Goal: Information Seeking & Learning: Learn about a topic

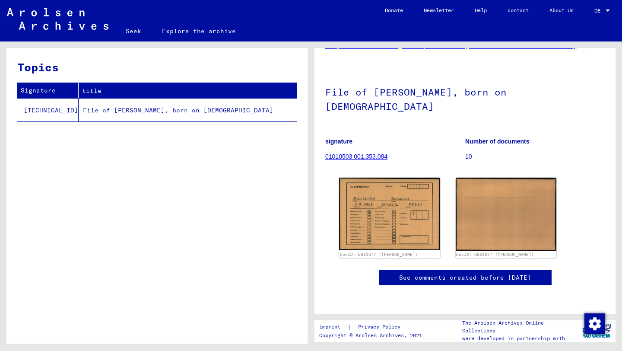
scroll to position [30, 0]
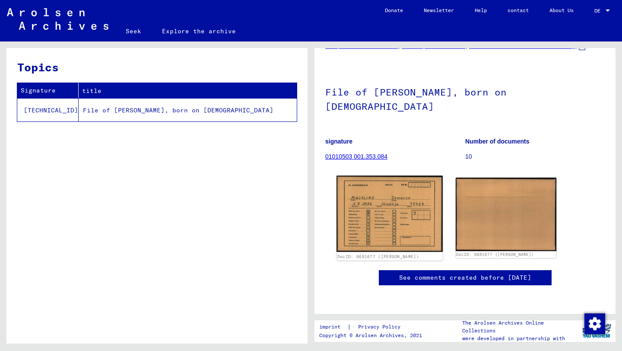
click at [368, 186] on img at bounding box center [390, 213] width 106 height 76
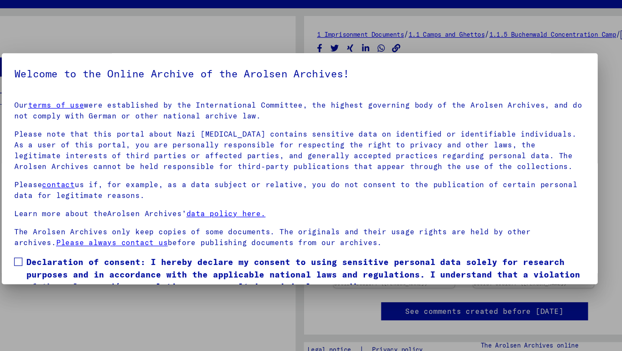
scroll to position [0, 0]
click at [521, 67] on div at bounding box center [311, 175] width 622 height 351
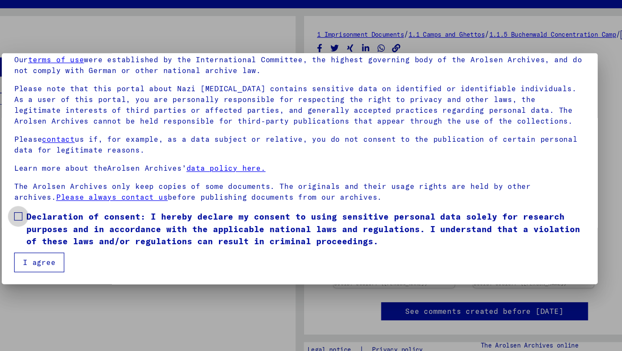
click at [79, 213] on span at bounding box center [76, 215] width 7 height 7
click at [85, 250] on font "I agree" at bounding box center [93, 254] width 27 height 8
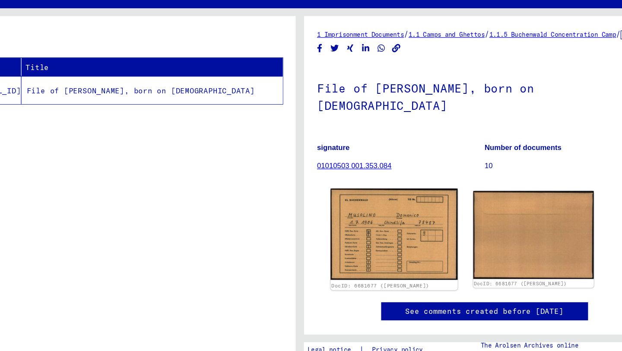
scroll to position [9, 0]
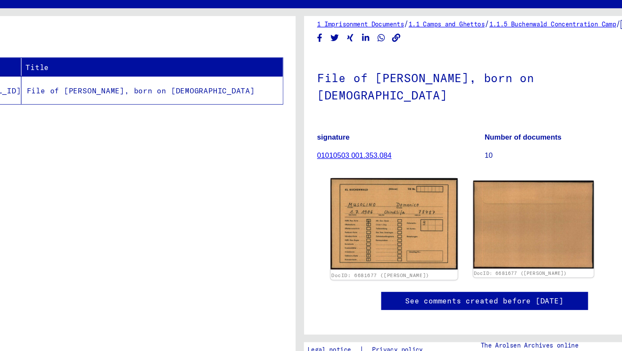
click at [380, 222] on img at bounding box center [390, 222] width 106 height 76
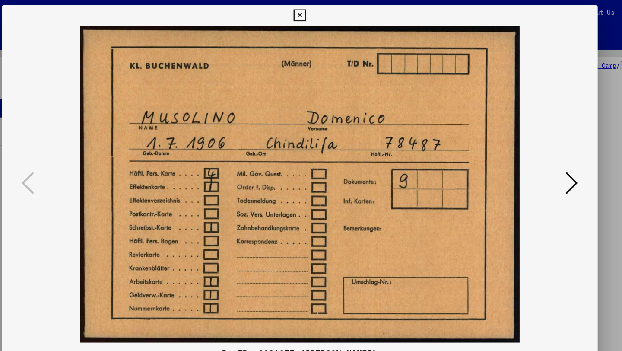
click at [580, 37] on div at bounding box center [311, 175] width 622 height 351
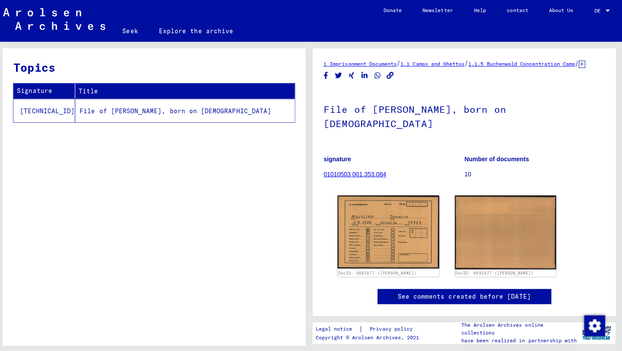
scroll to position [0, 0]
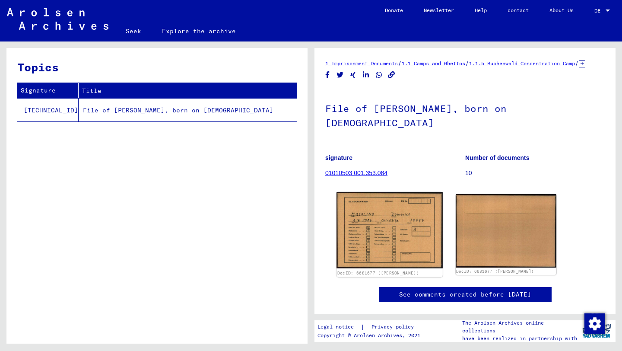
click at [378, 222] on img at bounding box center [390, 230] width 106 height 76
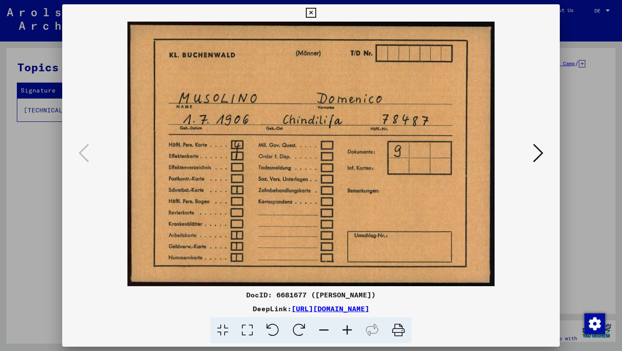
click at [582, 70] on div at bounding box center [311, 175] width 622 height 351
